Goal: Task Accomplishment & Management: Complete application form

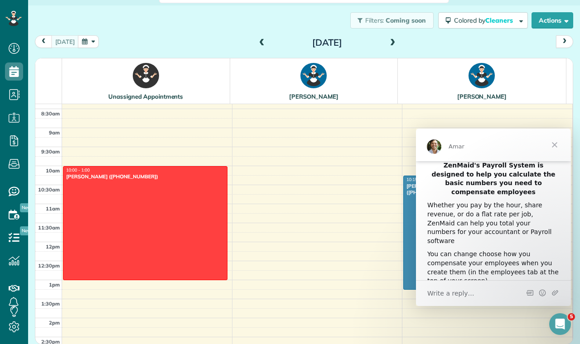
scroll to position [17, 0]
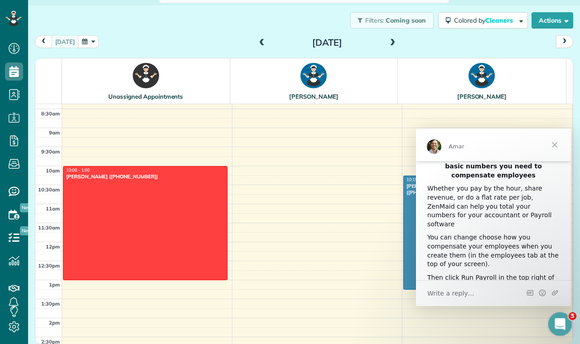
click at [556, 317] on icon "Open Intercom Messenger" at bounding box center [558, 323] width 15 height 15
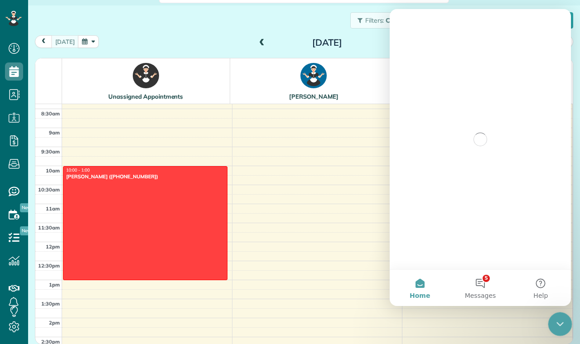
scroll to position [0, 0]
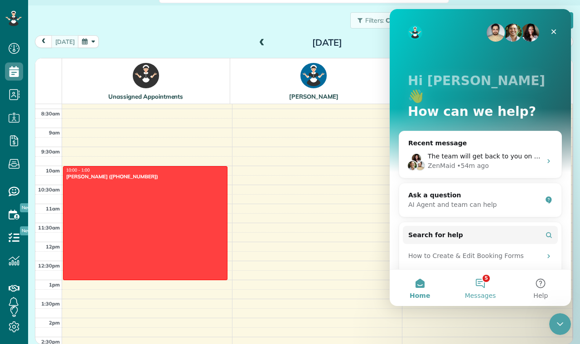
click at [479, 286] on button "5 Messages" at bounding box center [480, 288] width 60 height 36
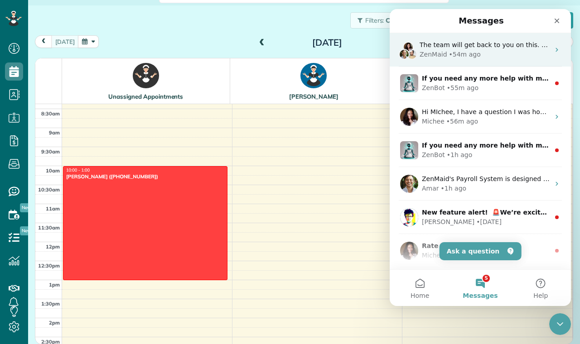
click at [506, 51] on div "ZenMaid • 54m ago" at bounding box center [485, 55] width 130 height 10
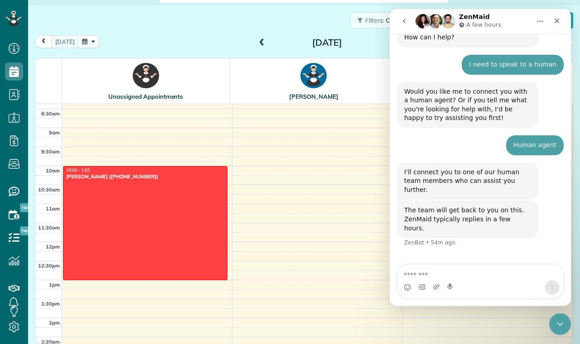
click at [479, 273] on textarea "Message…" at bounding box center [480, 272] width 166 height 15
type textarea "****"
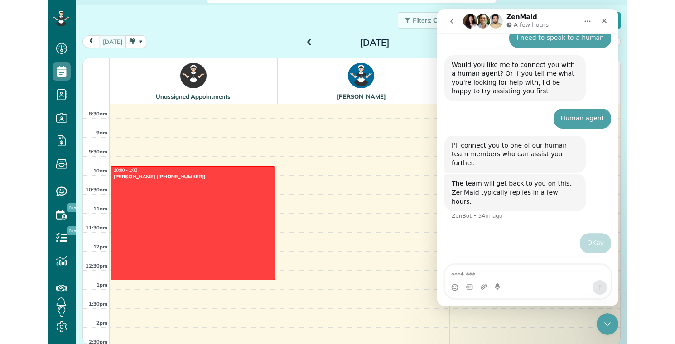
scroll to position [88, 0]
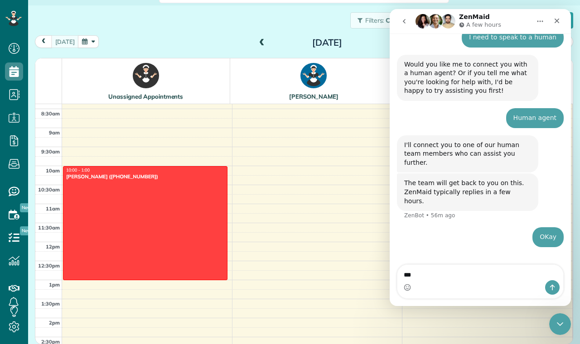
type textarea "**"
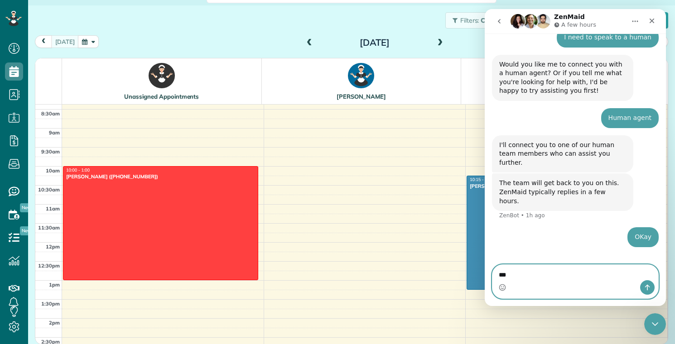
scroll to position [319, 0]
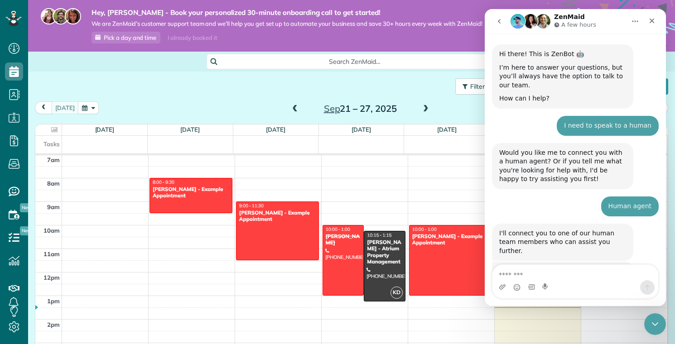
scroll to position [88, 0]
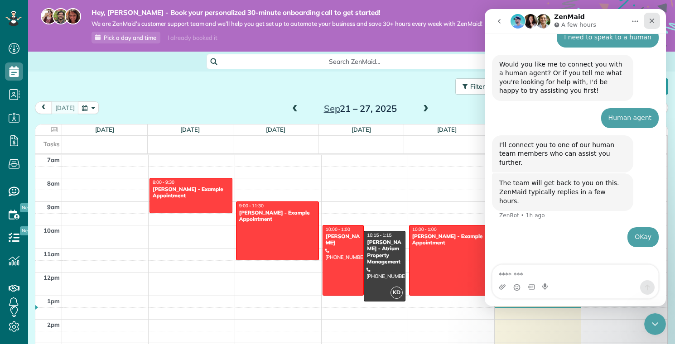
click at [645, 22] on div "Close" at bounding box center [652, 21] width 16 height 16
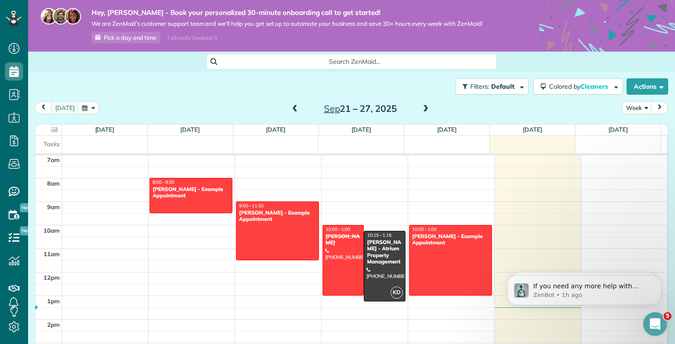
click at [654, 324] on icon "Open Intercom Messenger" at bounding box center [654, 322] width 6 height 7
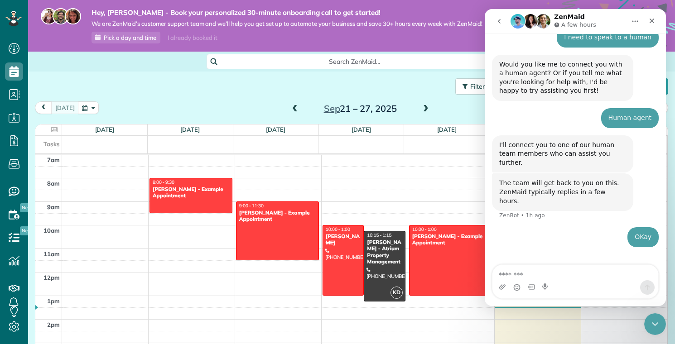
click at [560, 267] on textarea "Message…" at bounding box center [576, 272] width 166 height 15
click at [560, 273] on textarea "Message…" at bounding box center [576, 272] width 166 height 15
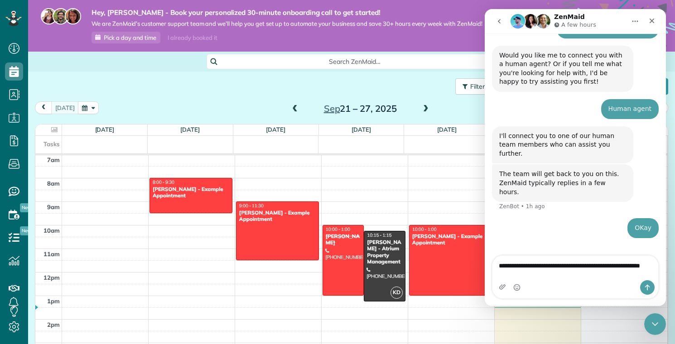
type textarea "**********"
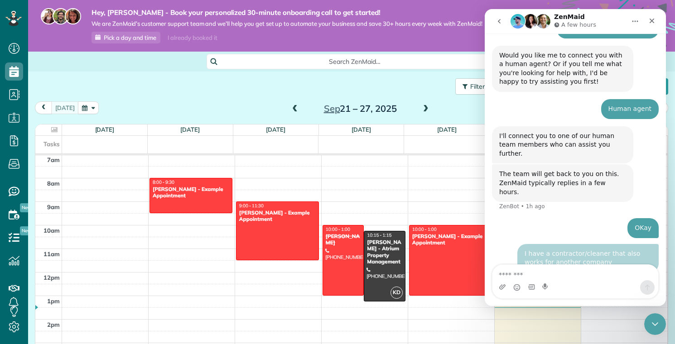
scroll to position [118, 0]
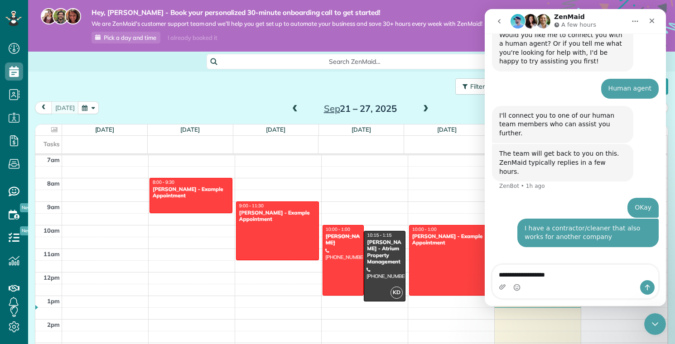
type textarea "**********"
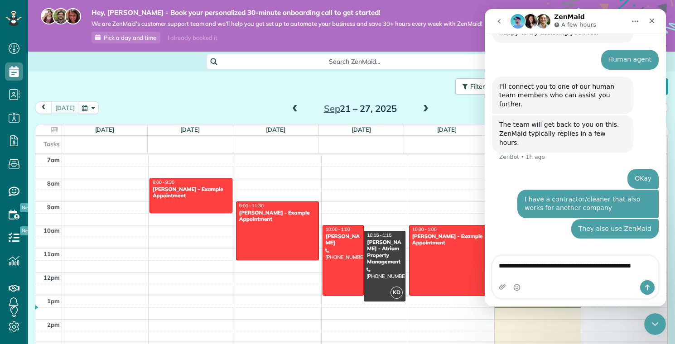
scroll to position [147, 0]
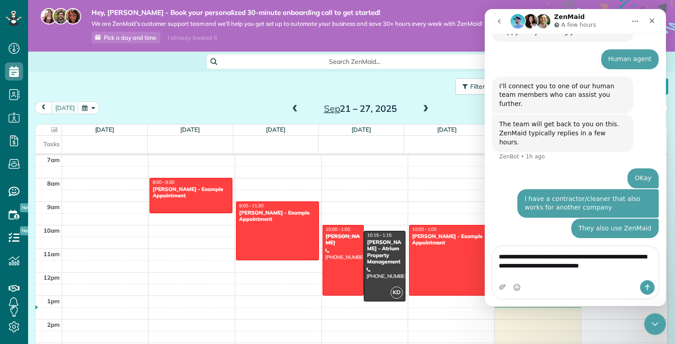
type textarea "**********"
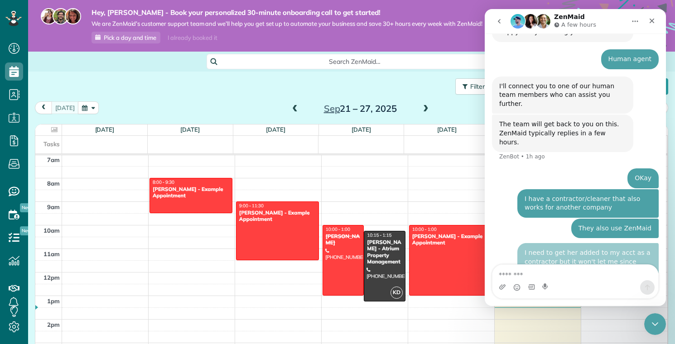
scroll to position [177, 0]
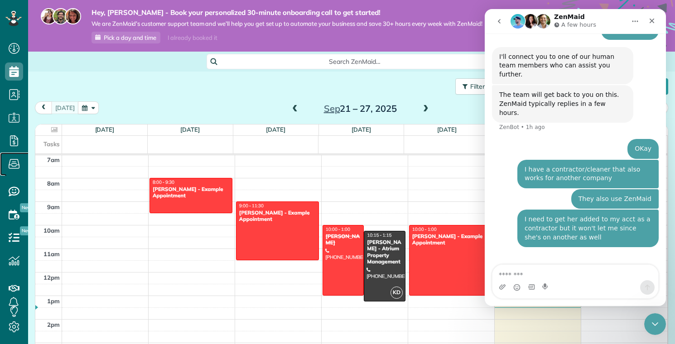
click at [17, 162] on icon at bounding box center [14, 164] width 18 height 18
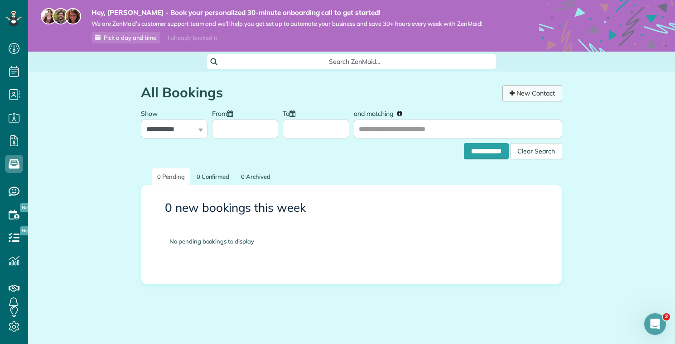
click at [517, 94] on link "New Contact" at bounding box center [533, 93] width 60 height 16
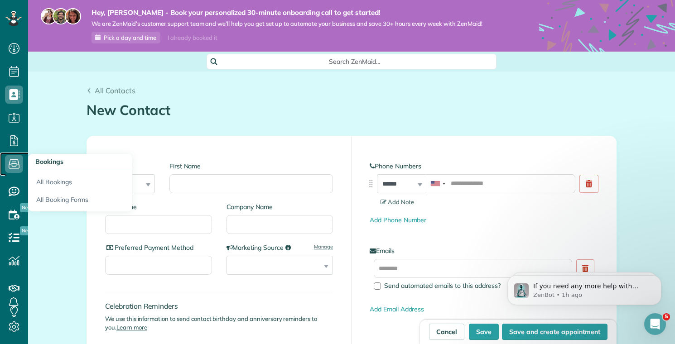
click at [10, 165] on use at bounding box center [14, 165] width 11 height 10
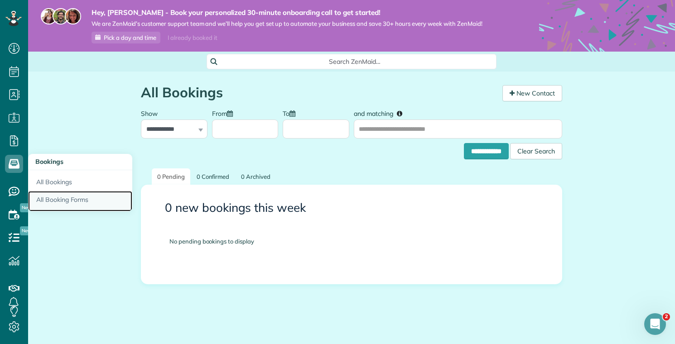
click at [66, 203] on link "All Booking Forms" at bounding box center [80, 201] width 104 height 21
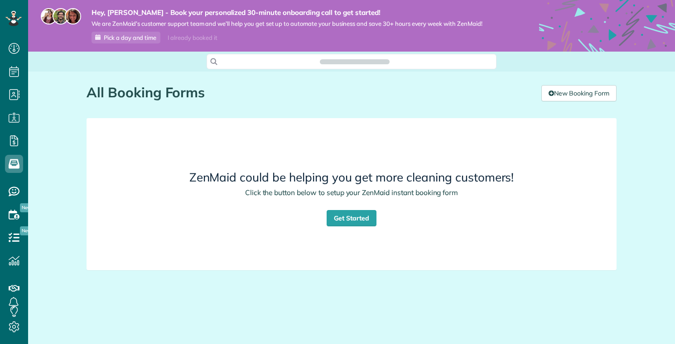
scroll to position [344, 28]
click at [358, 213] on link "Get Started" at bounding box center [352, 218] width 50 height 16
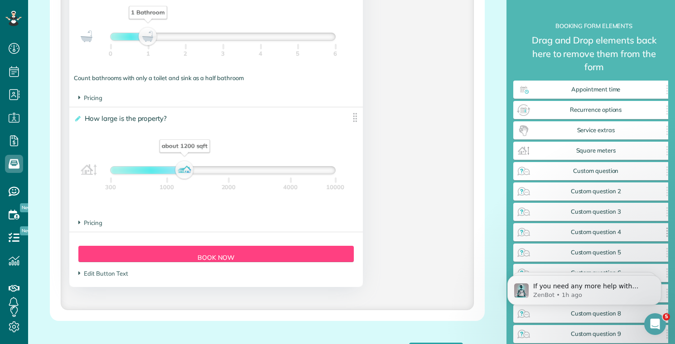
scroll to position [864, 0]
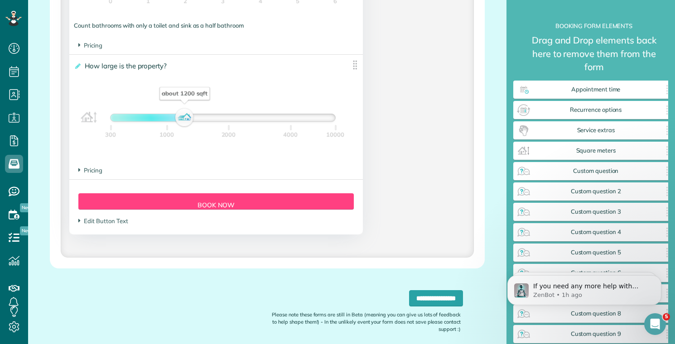
click at [218, 210] on div "Form Button Preview Book Now" at bounding box center [216, 201] width 276 height 16
click at [216, 207] on div "Form Button Preview Book Now" at bounding box center [216, 201] width 276 height 16
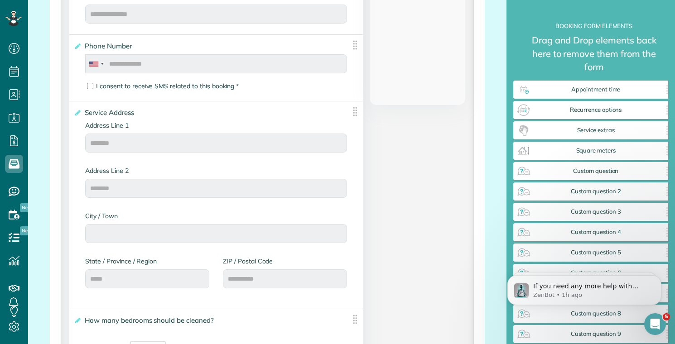
click at [221, 81] on div "I consent to receive SMS related to this booking *" at bounding box center [167, 86] width 143 height 16
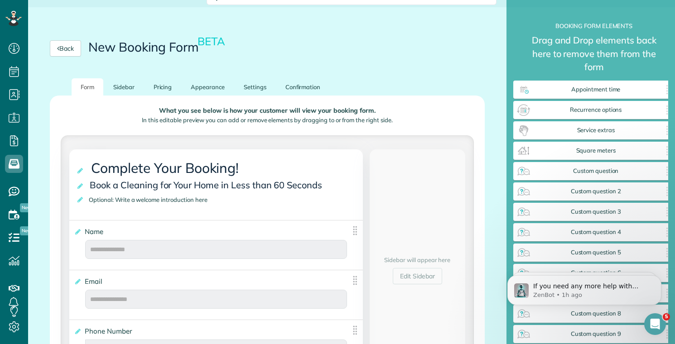
scroll to position [0, 0]
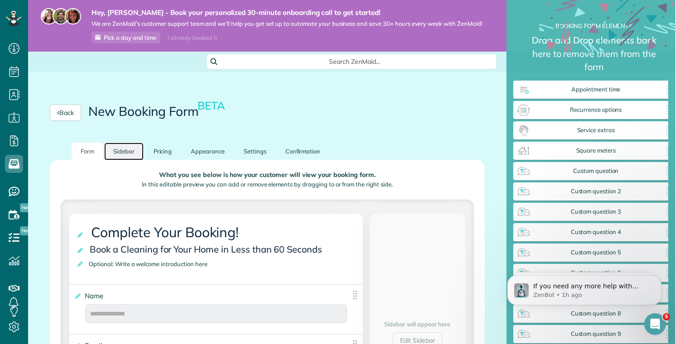
click at [121, 155] on link "Sidebar" at bounding box center [123, 152] width 39 height 18
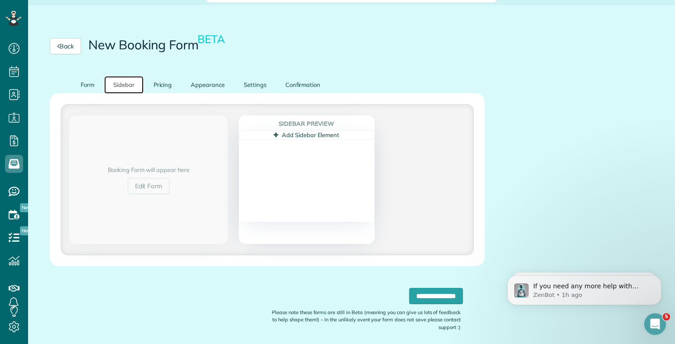
scroll to position [73, 0]
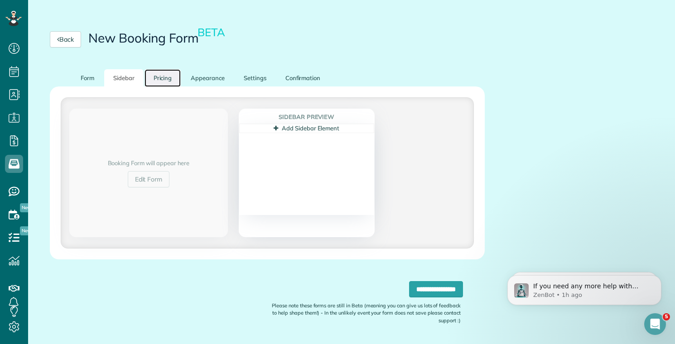
click at [159, 80] on link "Pricing" at bounding box center [163, 78] width 37 height 18
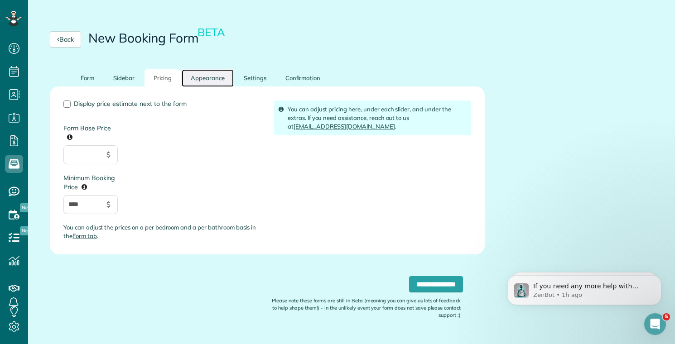
click at [212, 84] on link "Appearance" at bounding box center [208, 78] width 52 height 18
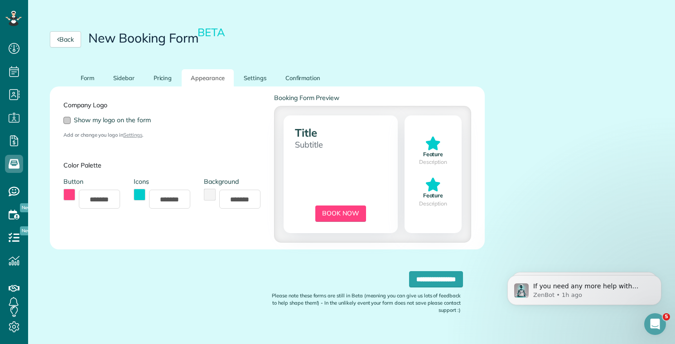
click at [69, 120] on div at bounding box center [66, 120] width 7 height 7
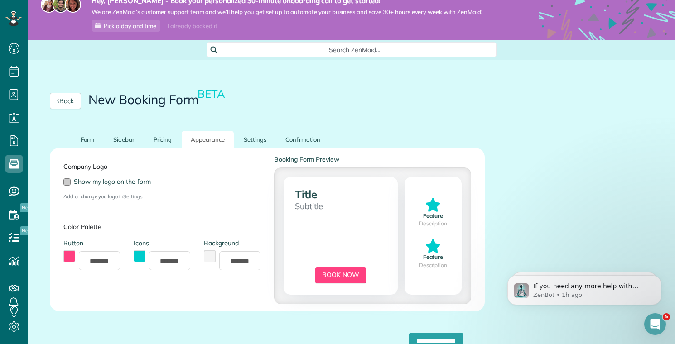
scroll to position [1, 0]
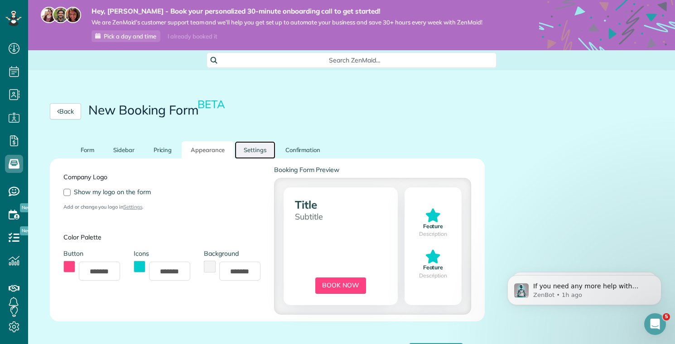
click at [250, 150] on link "Settings" at bounding box center [255, 150] width 41 height 18
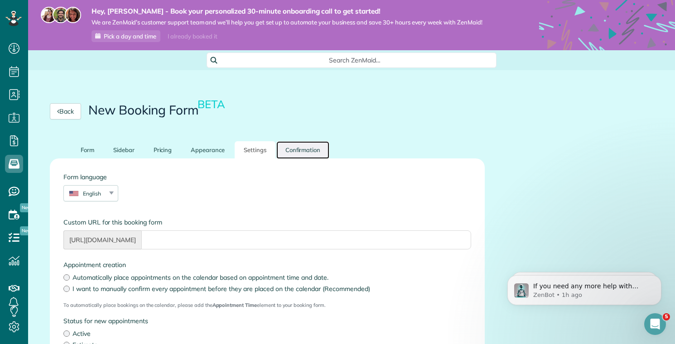
click at [297, 155] on link "Confirmation" at bounding box center [302, 150] width 53 height 18
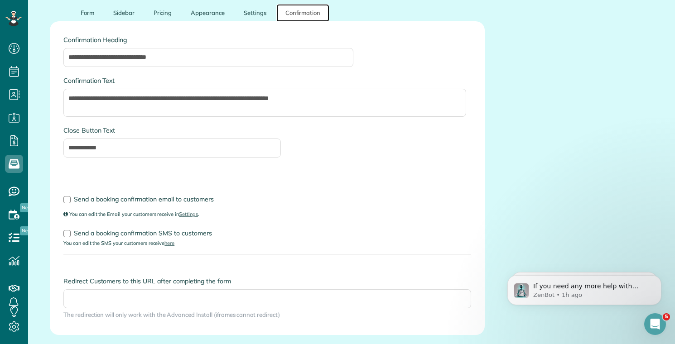
scroll to position [0, 0]
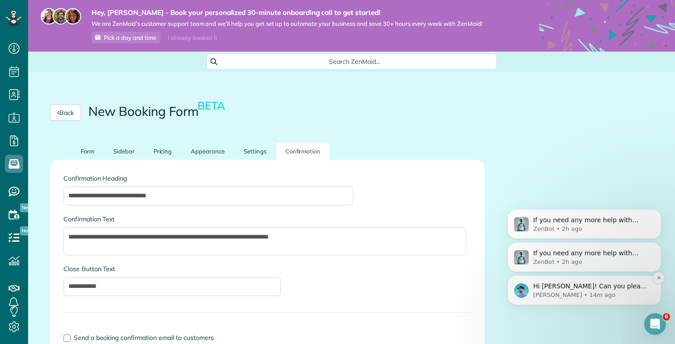
click at [604, 291] on p "Brent • 14m ago" at bounding box center [591, 295] width 117 height 8
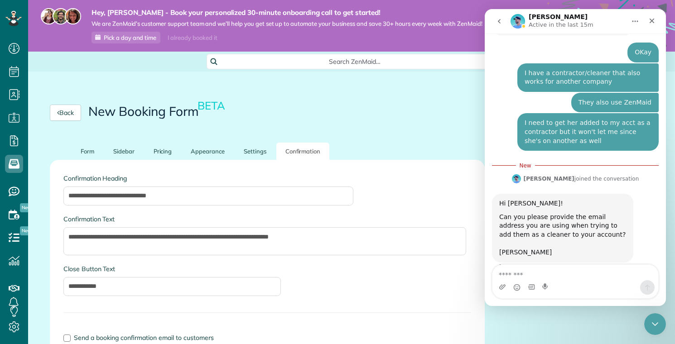
scroll to position [263, 0]
click at [571, 278] on textarea "Message…" at bounding box center [576, 272] width 166 height 15
type textarea "**********"
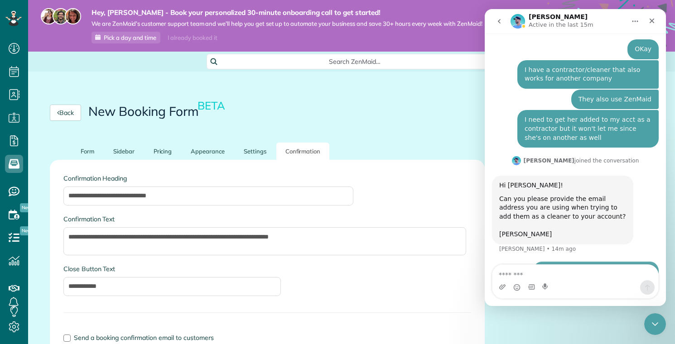
scroll to position [275, 0]
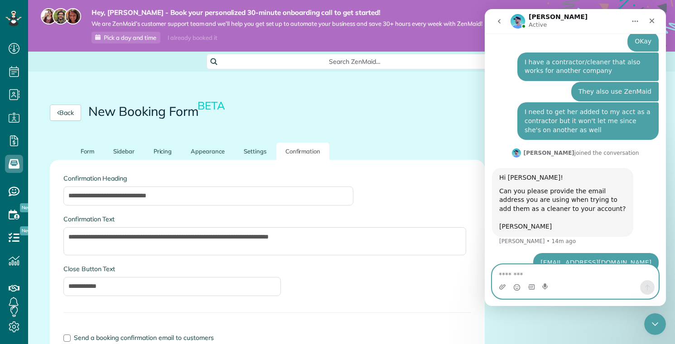
click at [575, 276] on textarea "Message…" at bounding box center [576, 272] width 166 height 15
type textarea "**********"
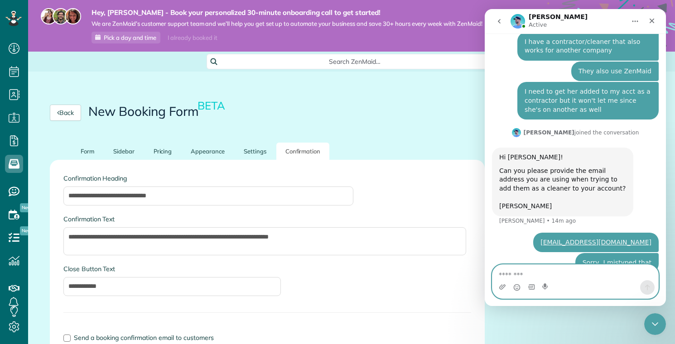
scroll to position [296, 0]
type textarea "**********"
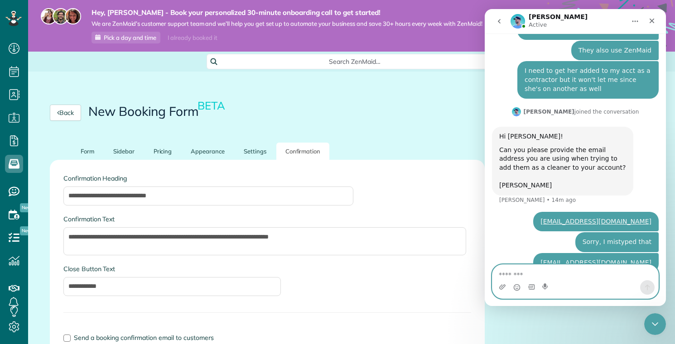
scroll to position [317, 0]
type textarea "*"
click at [132, 177] on label "Confirmation Heading" at bounding box center [267, 178] width 408 height 9
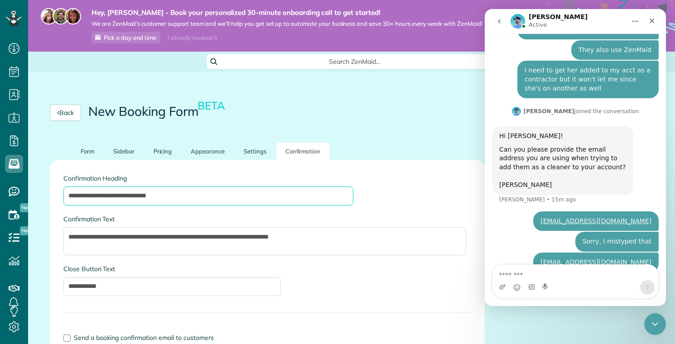
click at [132, 187] on input "**********" at bounding box center [208, 196] width 290 height 19
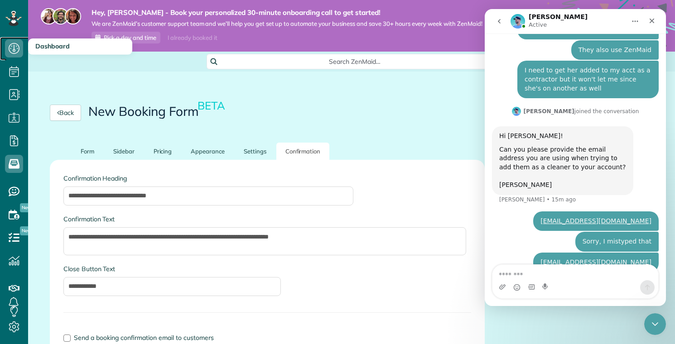
click at [18, 45] on use at bounding box center [14, 48] width 11 height 11
